Goal: Task Accomplishment & Management: Manage account settings

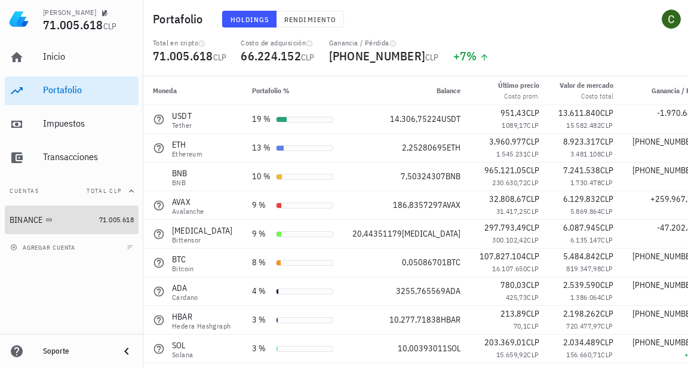
click at [54, 216] on div at bounding box center [59, 220] width 12 height 10
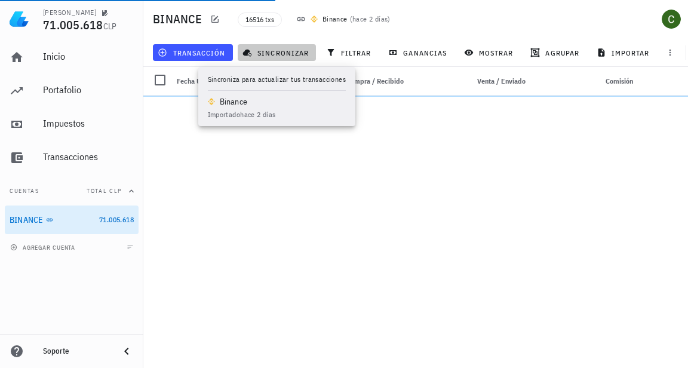
click at [252, 53] on span "sincronizar" at bounding box center [277, 53] width 64 height 10
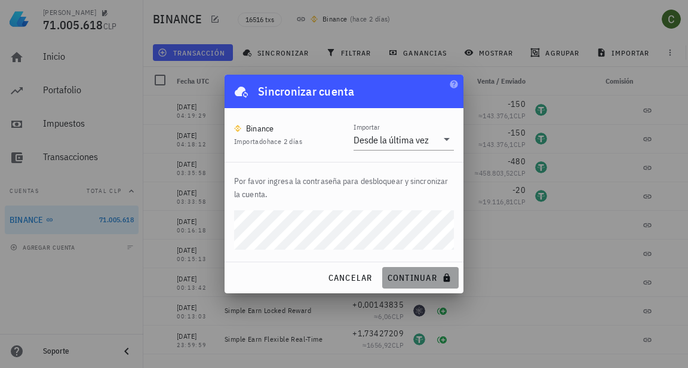
click at [429, 279] on span "continuar" at bounding box center [420, 278] width 67 height 11
